Goal: Task Accomplishment & Management: Manage account settings

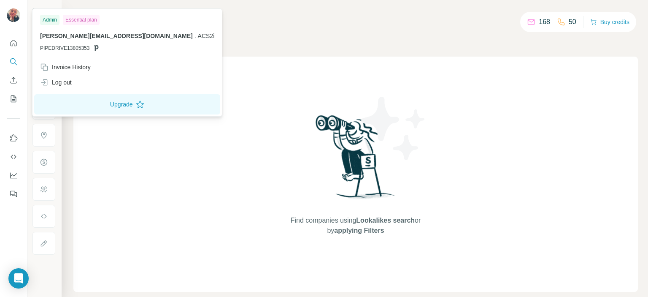
click at [13, 14] on img at bounding box center [14, 15] width 14 height 14
click at [15, 14] on img at bounding box center [14, 15] width 14 height 14
click at [12, 14] on img at bounding box center [14, 15] width 14 height 14
click at [65, 82] on div "Log out" at bounding box center [56, 82] width 32 height 8
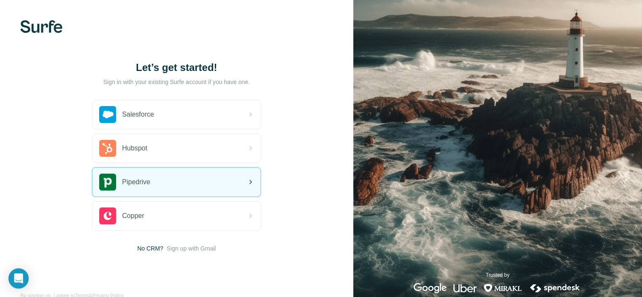
click at [145, 185] on span "Pipedrive" at bounding box center [136, 182] width 28 height 10
click at [252, 181] on icon at bounding box center [250, 182] width 10 height 10
